Goal: Task Accomplishment & Management: Manage account settings

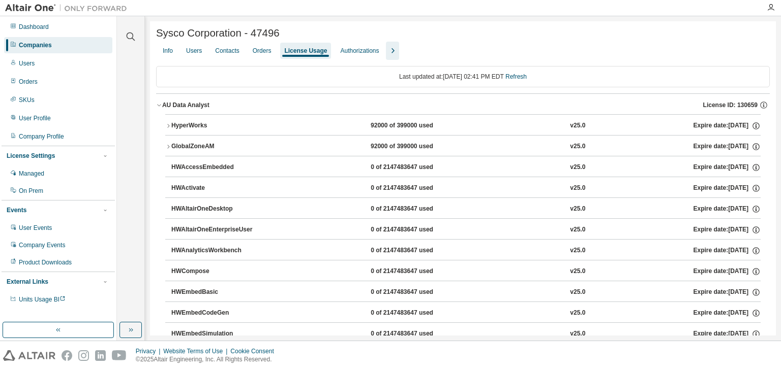
click at [171, 131] on div "HyperWorks" at bounding box center [216, 125] width 91 height 9
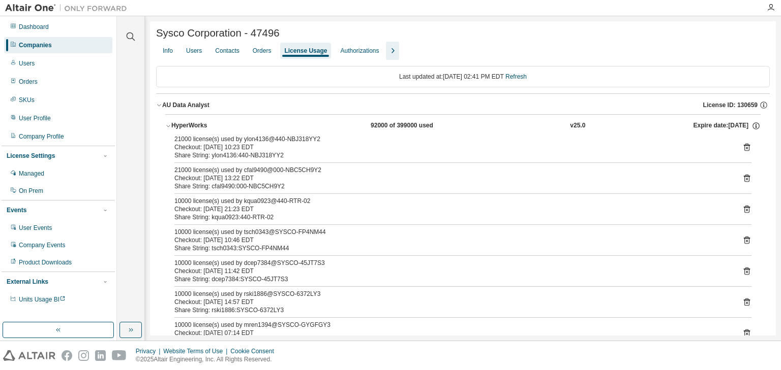
click at [197, 54] on div "Users" at bounding box center [194, 51] width 16 height 8
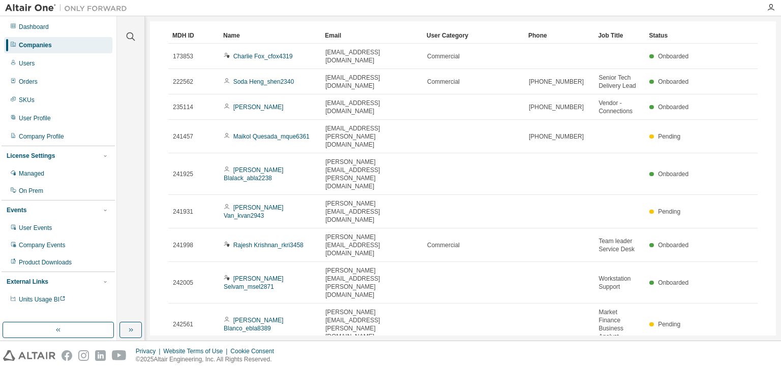
scroll to position [75, 0]
click at [620, 345] on div "50" at bounding box center [644, 346] width 81 height 12
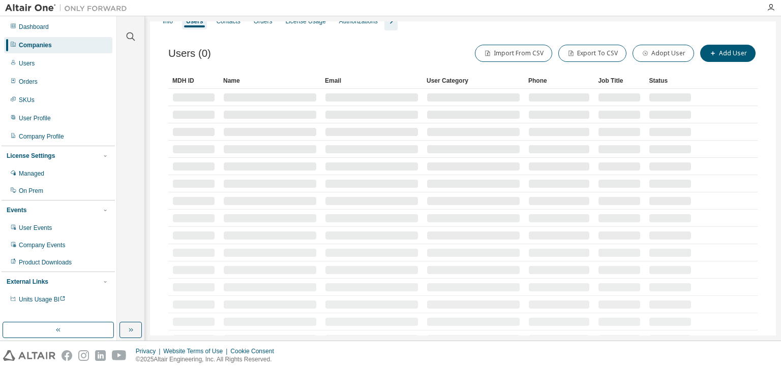
scroll to position [0, 0]
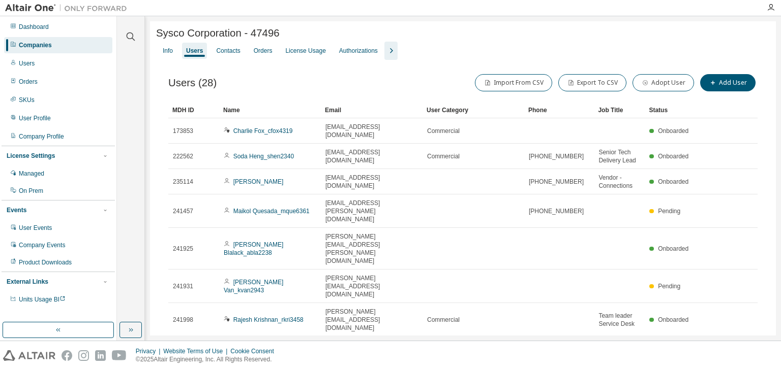
click at [262, 109] on div "Name" at bounding box center [270, 110] width 94 height 16
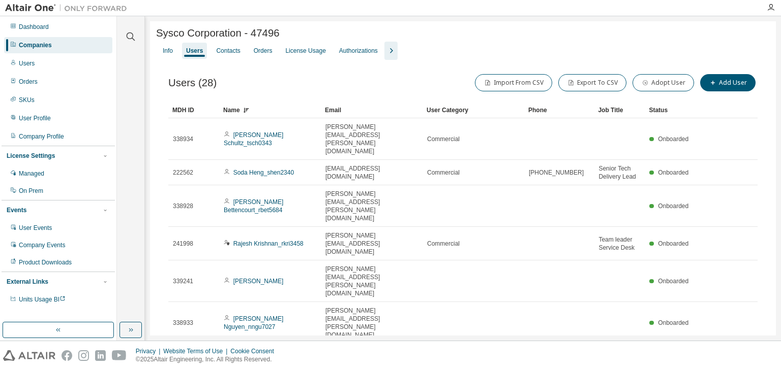
click at [262, 109] on div "Name" at bounding box center [270, 110] width 94 height 16
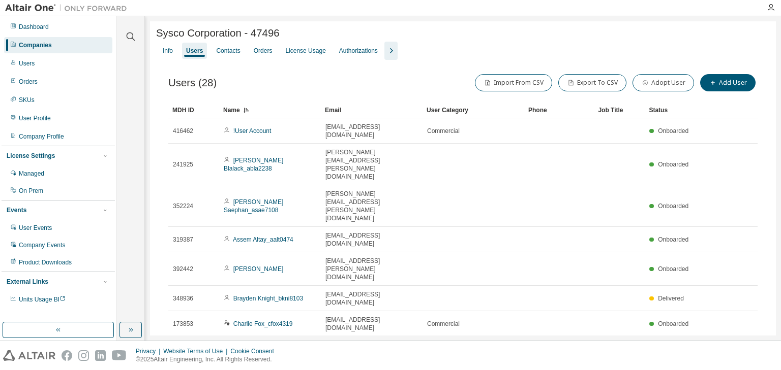
click at [317, 54] on div "License Usage" at bounding box center [305, 51] width 40 height 8
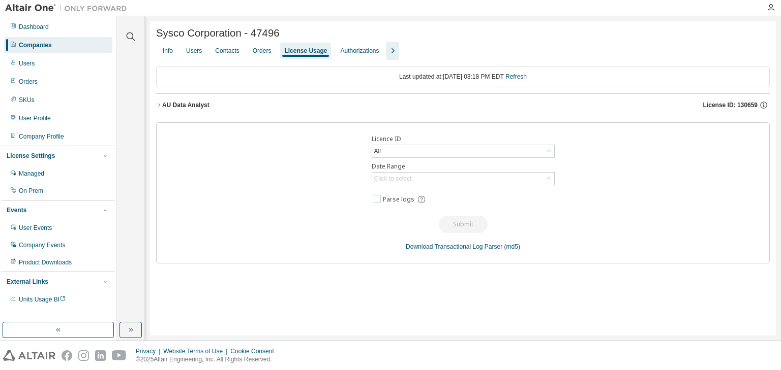
click at [160, 107] on icon "button" at bounding box center [159, 105] width 6 height 6
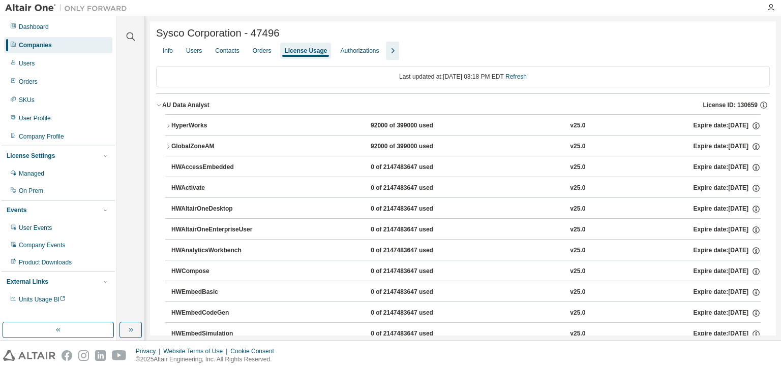
click at [169, 129] on icon "button" at bounding box center [168, 126] width 6 height 6
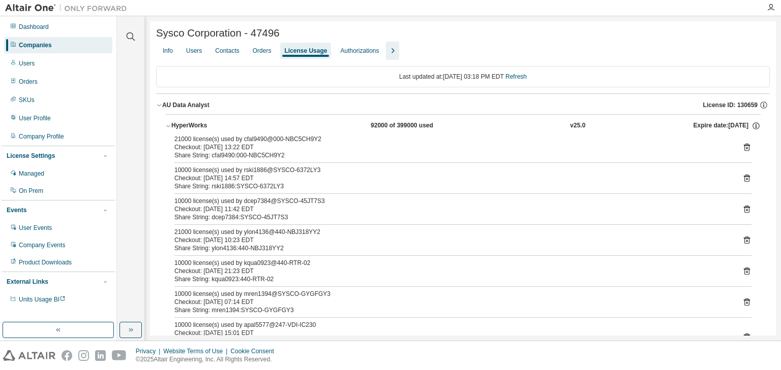
click at [192, 50] on div "Users" at bounding box center [194, 51] width 16 height 8
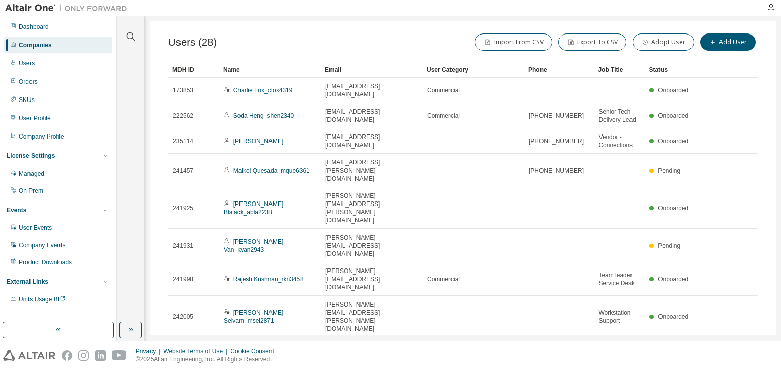
scroll to position [75, 0]
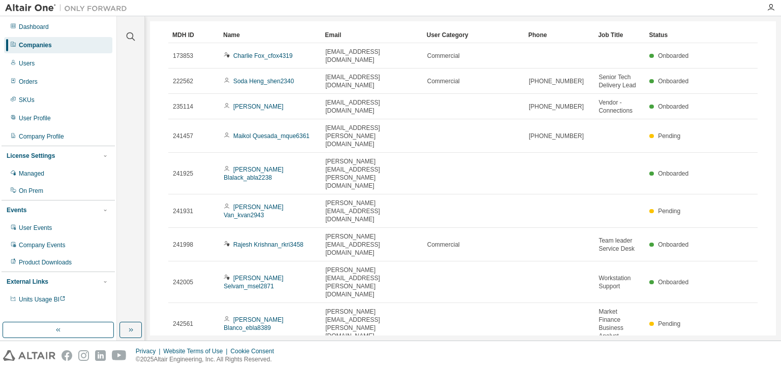
click at [619, 349] on div "50" at bounding box center [644, 346] width 81 height 12
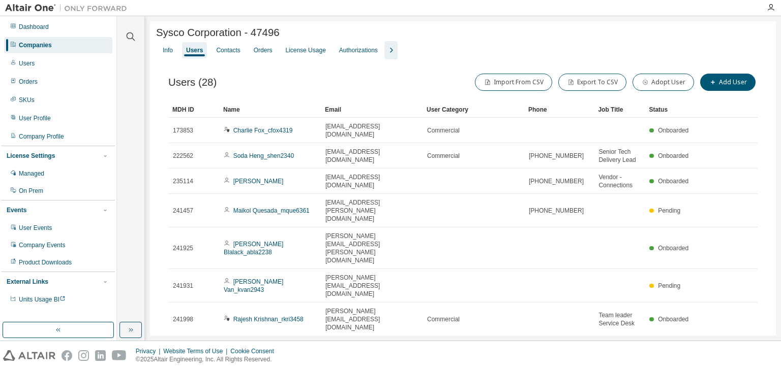
scroll to position [0, 0]
click at [268, 113] on div "Name" at bounding box center [270, 110] width 94 height 16
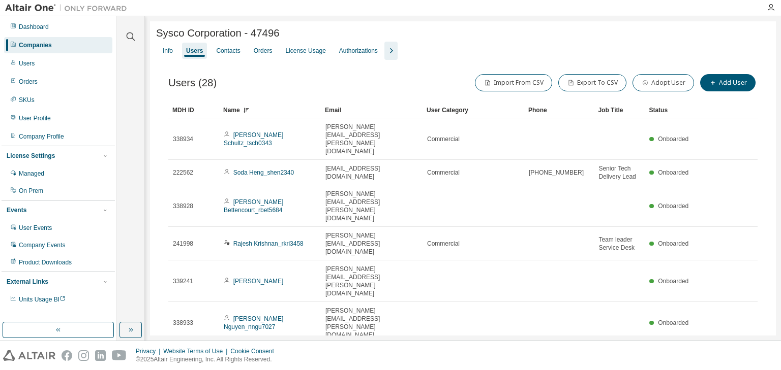
click at [268, 113] on div "Name" at bounding box center [270, 110] width 94 height 16
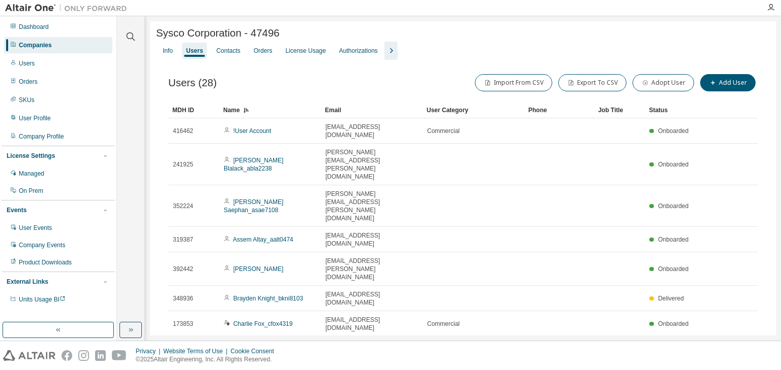
click at [346, 51] on div "Authorizations" at bounding box center [358, 51] width 39 height 8
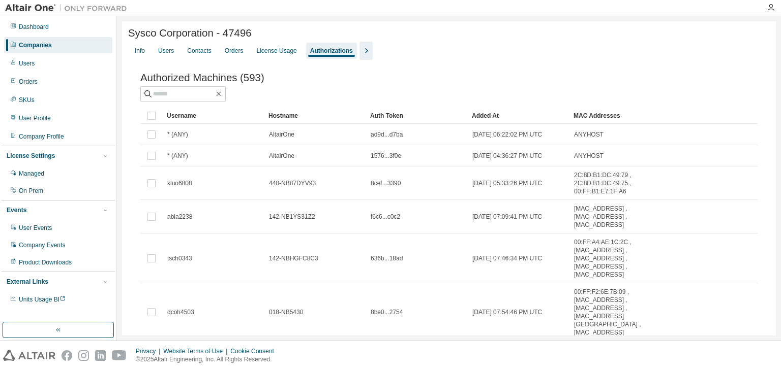
click at [224, 120] on div "Username" at bounding box center [214, 116] width 94 height 16
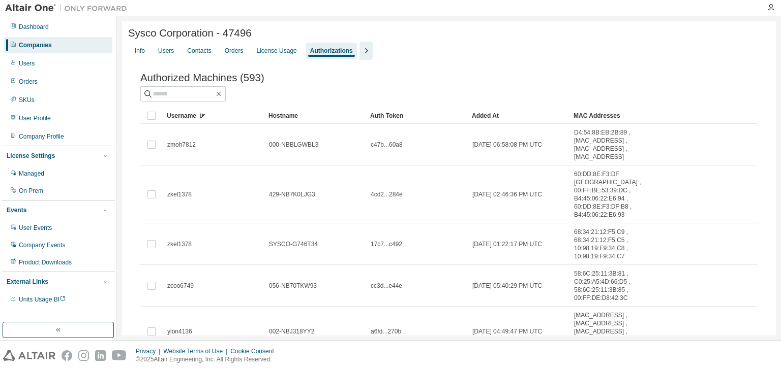
click at [159, 54] on div "Users" at bounding box center [166, 51] width 24 height 16
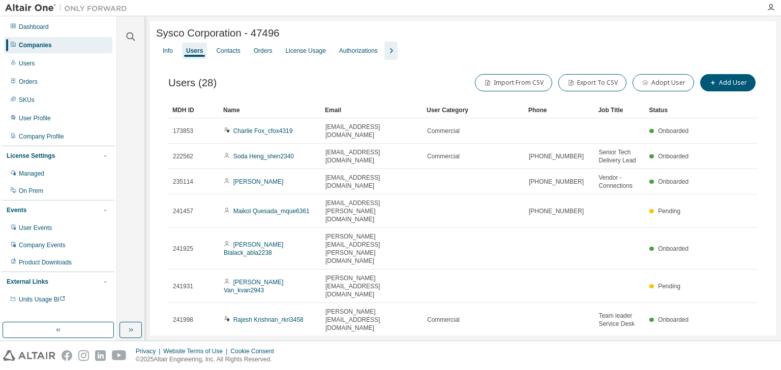
click at [258, 317] on link "Rajesh Krishnan_rkri3458" at bounding box center [268, 320] width 70 height 7
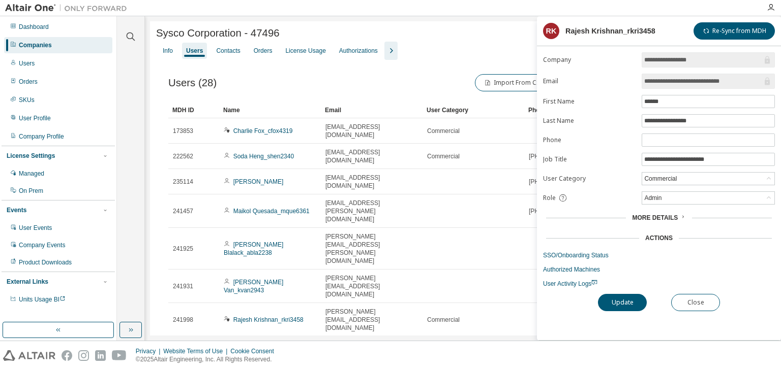
click at [575, 270] on link "Authorized Machines" at bounding box center [659, 270] width 232 height 8
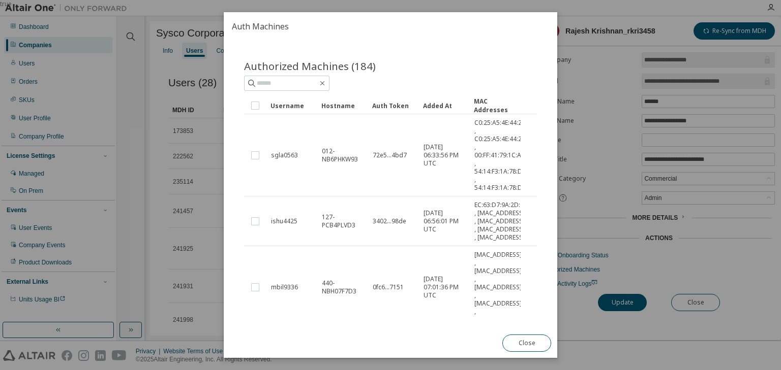
click at [519, 343] on button "Close" at bounding box center [526, 343] width 49 height 17
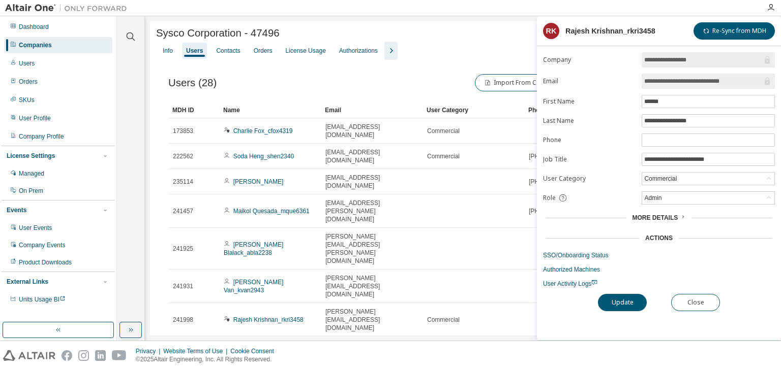
click at [263, 208] on link "Maikol Quesada_mque6361" at bounding box center [271, 211] width 76 height 7
click at [590, 266] on link "Authorized Machines" at bounding box center [659, 270] width 232 height 8
click at [587, 266] on link "Authorized Machines" at bounding box center [659, 270] width 232 height 8
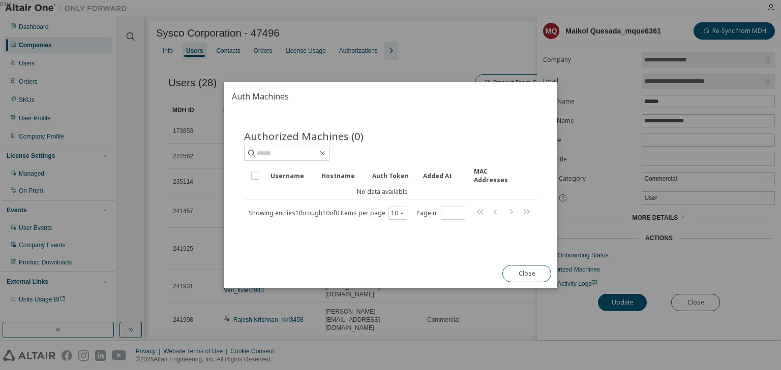
click at [532, 270] on button "Close" at bounding box center [526, 273] width 49 height 17
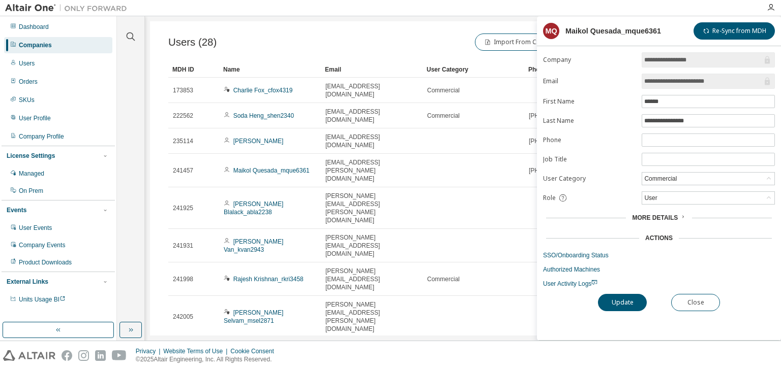
scroll to position [75, 0]
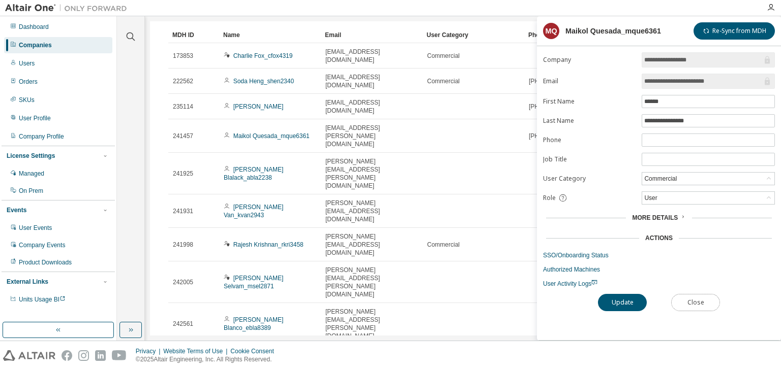
click at [691, 299] on button "Close" at bounding box center [695, 302] width 49 height 17
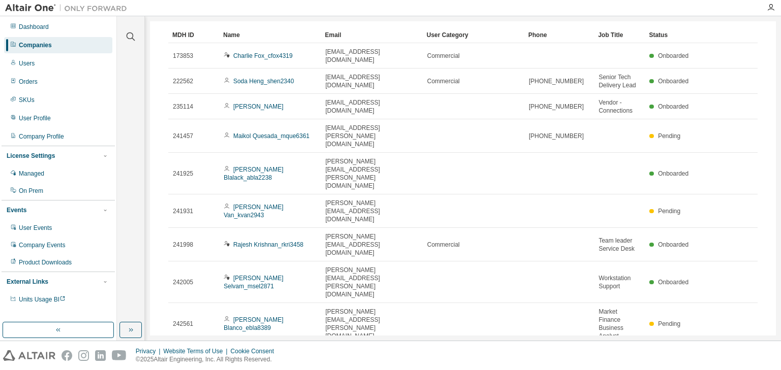
click at [622, 332] on div "30" at bounding box center [644, 334] width 81 height 12
